Goal: Information Seeking & Learning: Understand process/instructions

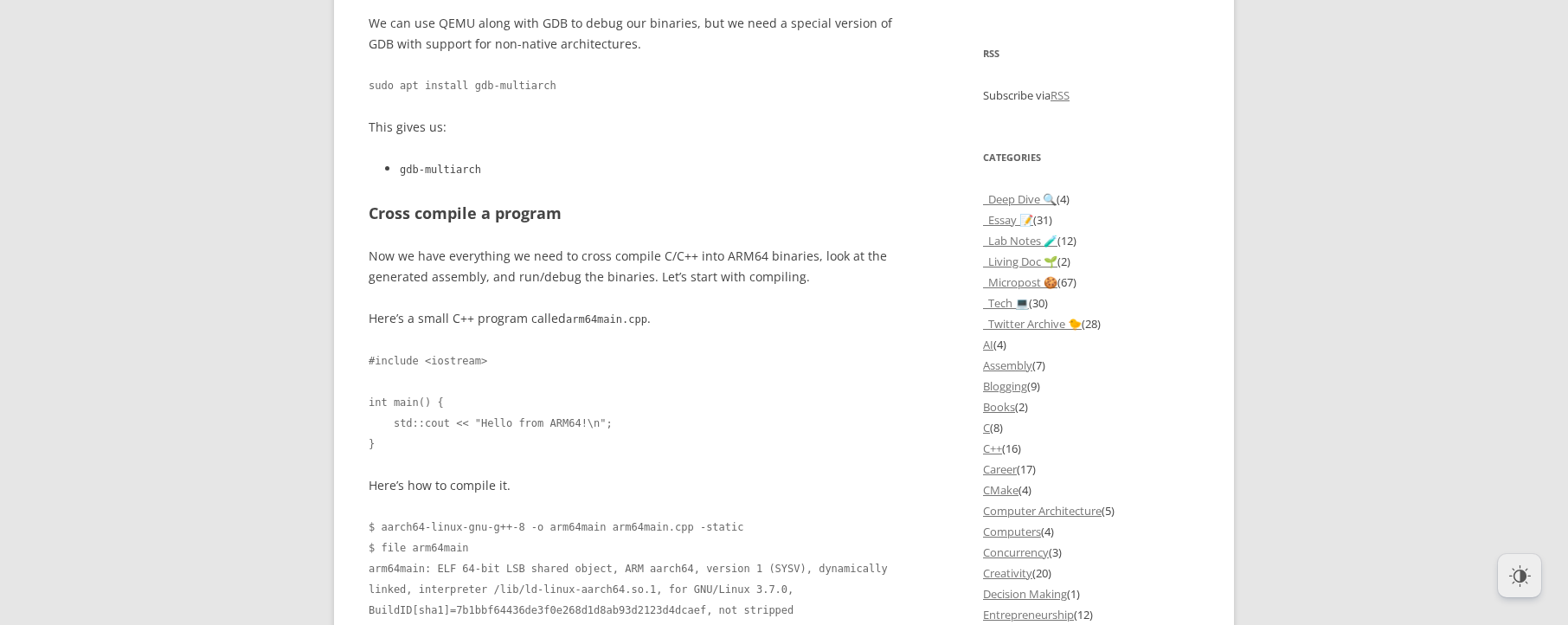
scroll to position [790, 0]
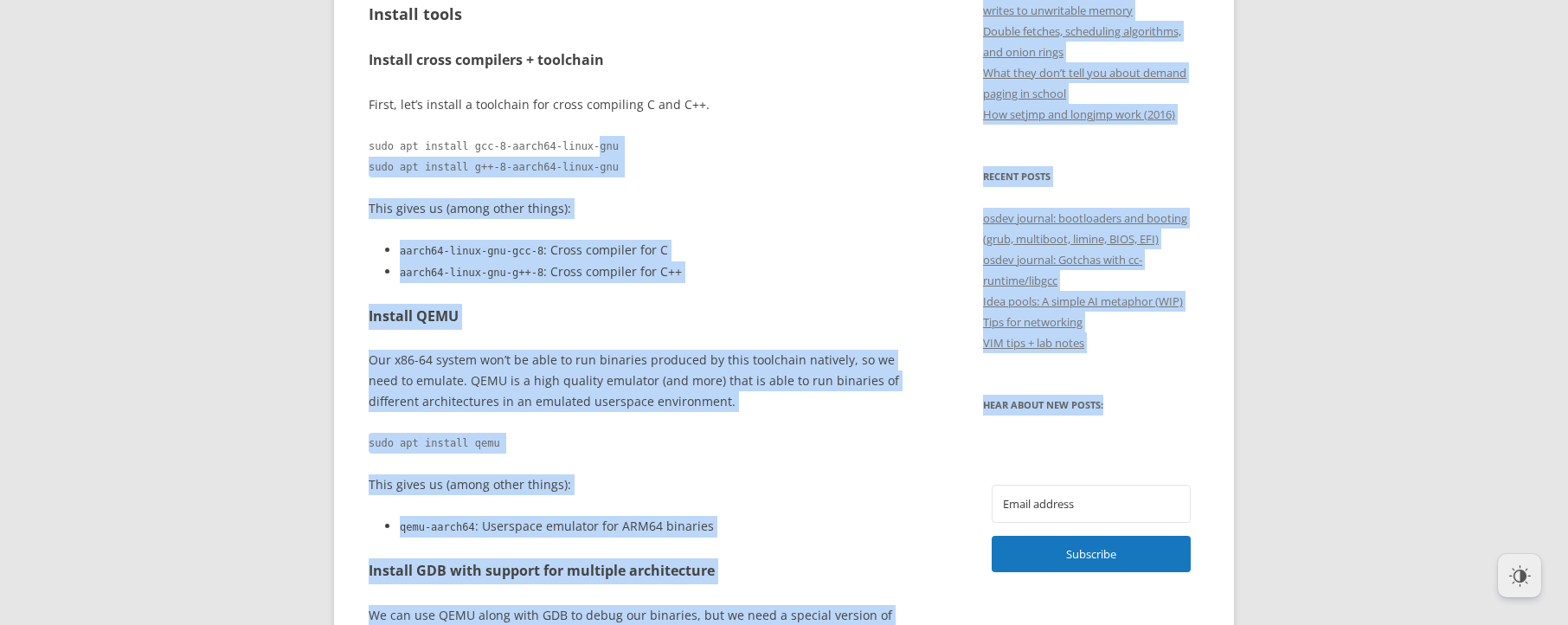
drag, startPoint x: 367, startPoint y: 157, endPoint x: 635, endPoint y: 158, distance: 268.0
click at [650, 154] on code "sudo apt install gcc-8-aarch64-linux-gnu sudo apt install g++-8-aarch64-linux-g…" at bounding box center [639, 156] width 541 height 41
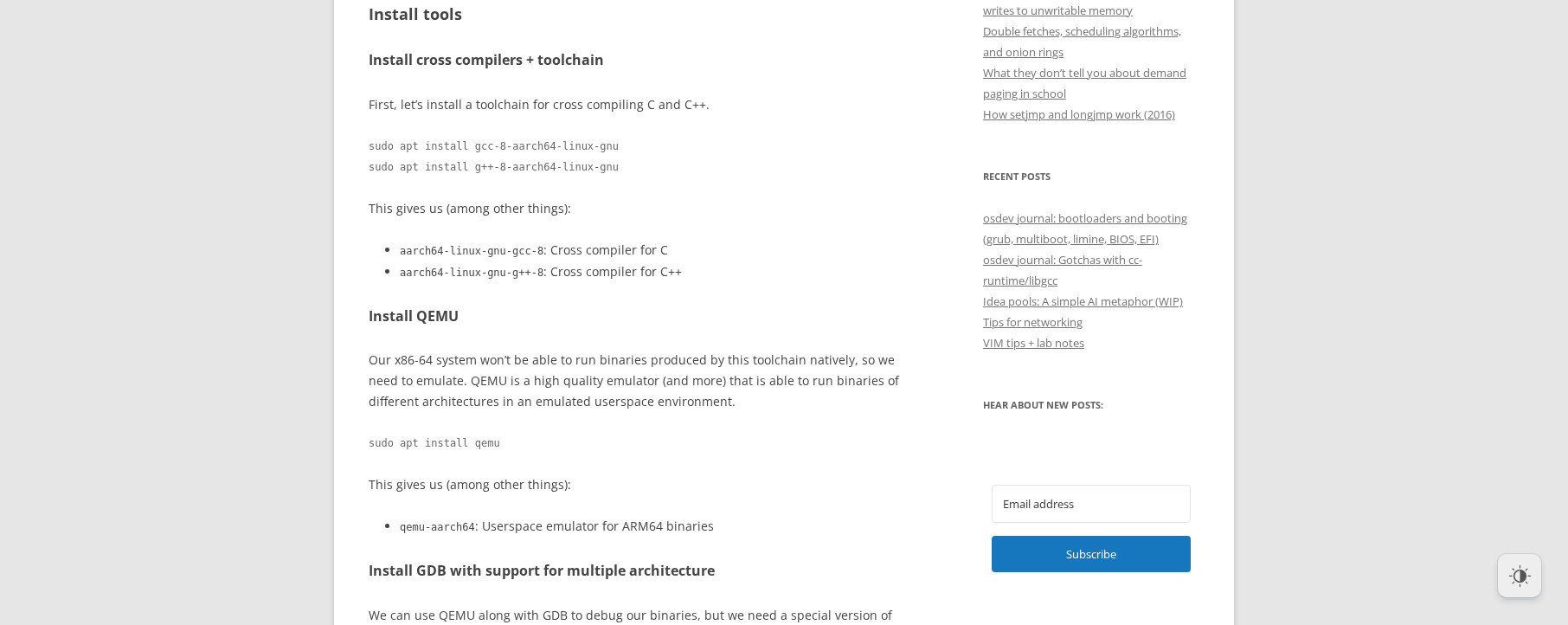
drag, startPoint x: 628, startPoint y: 146, endPoint x: 367, endPoint y: 139, distance: 261.1
click at [368, 139] on pre "sudo apt install gcc-8-aarch64-linux-gnu sudo apt install g++-8-aarch64-linux-g…" at bounding box center [639, 156] width 541 height 41
drag, startPoint x: 373, startPoint y: 138, endPoint x: 559, endPoint y: 170, distance: 188.7
click at [559, 170] on code "sudo apt install gcc-8-aarch64-linux-gnu sudo apt install g++-8-aarch64-linux-g…" at bounding box center [639, 156] width 541 height 41
click at [648, 150] on code "sudo apt install gcc-8-aarch64-linux-gnu sudo apt install g++-8-aarch64-linux-g…" at bounding box center [639, 156] width 541 height 41
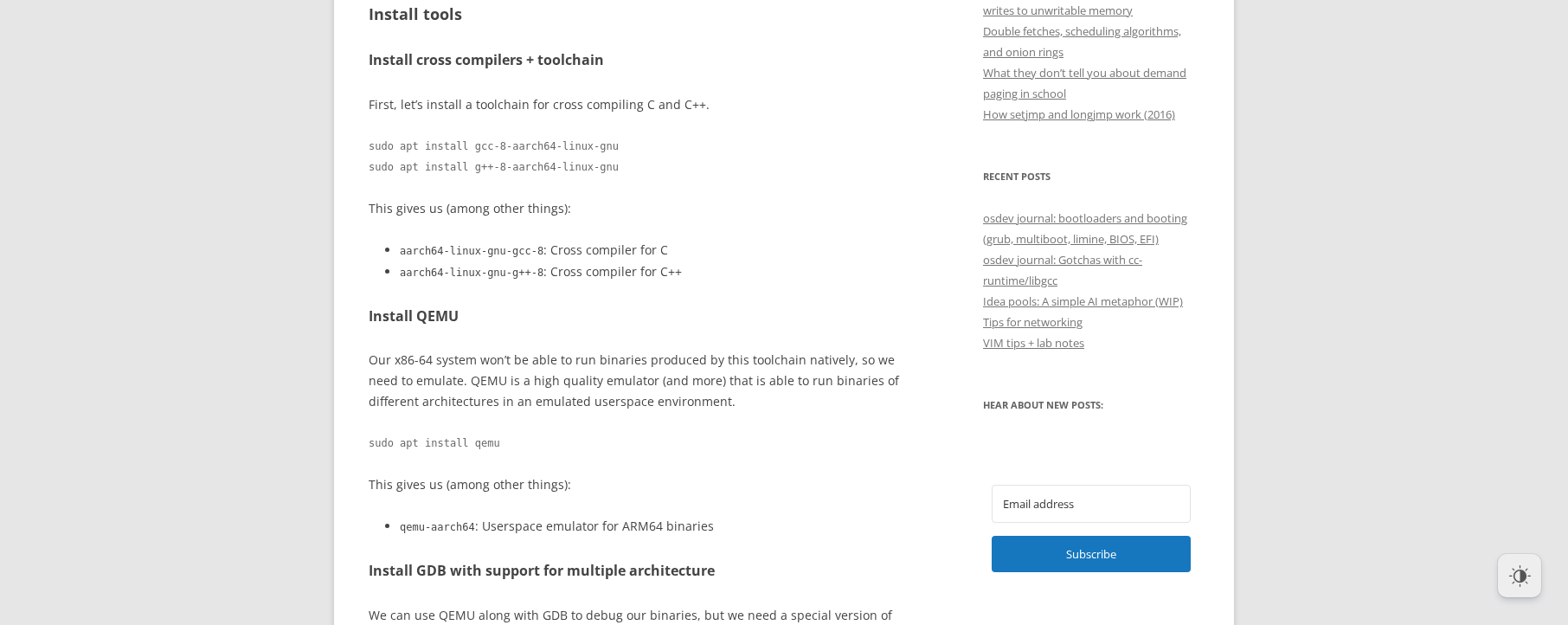
drag, startPoint x: 636, startPoint y: 146, endPoint x: 363, endPoint y: 150, distance: 273.0
click at [368, 150] on pre "sudo apt install gcc-8-aarch64-linux-gnu sudo apt install g++-8-aarch64-linux-g…" at bounding box center [639, 156] width 541 height 41
click at [370, 147] on code "sudo apt install gcc-8-aarch64-linux-gnu sudo apt install g++-8-aarch64-linux-g…" at bounding box center [639, 156] width 541 height 41
drag, startPoint x: 622, startPoint y: 144, endPoint x: 372, endPoint y: 143, distance: 250.0
click at [372, 143] on code "sudo apt install gcc-8-aarch64-linux-gnu sudo apt install g++-8-aarch64-linux-g…" at bounding box center [639, 156] width 541 height 41
